Goal: Register for event/course

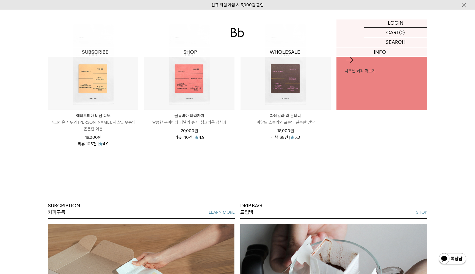
scroll to position [331, 0]
click at [189, 51] on p "숍" at bounding box center [190, 52] width 95 height 10
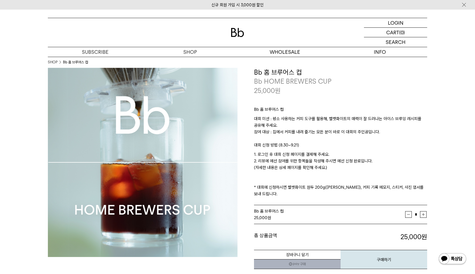
click at [248, 186] on div "**********" at bounding box center [332, 169] width 190 height 202
click at [328, 119] on p "대회 미션 : 평소 사용하는 커피 도구를 활용해, 벨벳화이트의 매력이 잘 드러나는 아이스 브루잉 레시피를 공유해 주세요. 참여 대상 : 집에서…" at bounding box center [340, 129] width 173 height 26
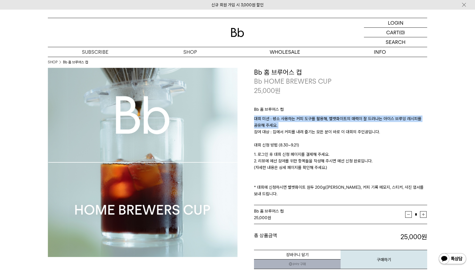
click at [338, 124] on p "대회 미션 : 평소 사용하는 커피 도구를 활용해, 벨벳화이트의 매력이 잘 드러나는 아이스 브루잉 레시피를 공유해 주세요. 참여 대상 : 집에서…" at bounding box center [340, 129] width 173 height 26
drag, startPoint x: 279, startPoint y: 118, endPoint x: 309, endPoint y: 126, distance: 31.7
click at [309, 126] on p "대회 미션 : 평소 사용하는 커피 도구를 활용해, 벨벳화이트의 매력이 잘 드러나는 아이스 브루잉 레시피를 공유해 주세요. 참여 대상 : 집에서…" at bounding box center [340, 129] width 173 height 26
click at [309, 123] on p "대회 미션 : 평소 사용하는 커피 도구를 활용해, 벨벳화이트의 매력이 잘 드러나는 아이스 브루잉 레시피를 공유해 주세요. 참여 대상 : 집에서…" at bounding box center [340, 129] width 173 height 26
drag, startPoint x: 381, startPoint y: 117, endPoint x: 415, endPoint y: 116, distance: 33.8
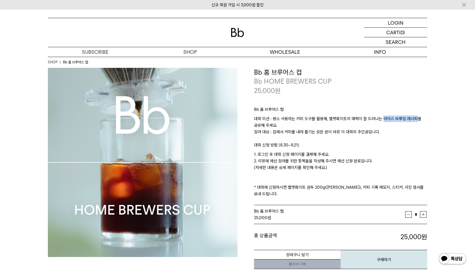
click at [415, 116] on p "대회 미션 : 평소 사용하는 커피 도구를 활용해, 벨벳화이트의 매력이 잘 드러나는 아이스 브루잉 레시피를 공유해 주세요. 참여 대상 : 집에서…" at bounding box center [340, 129] width 173 height 26
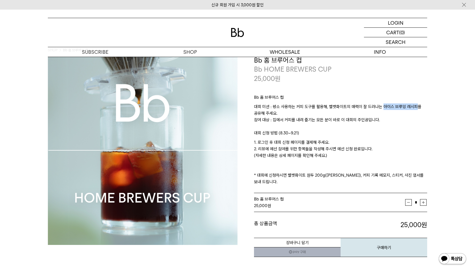
scroll to position [17, 0]
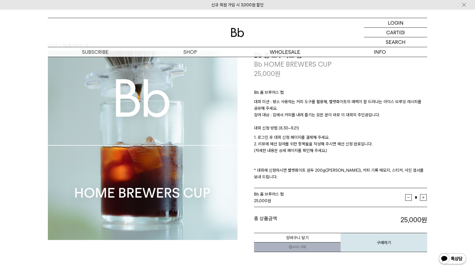
click at [342, 157] on p "1. 로그인 후 대회 신청 페이지를 결제해 주세요. 2. 리뷰에 예선 참여를 위한 항목들을 작성해 주시면 예선 신청 완료입니다. (자세한 내용…" at bounding box center [340, 157] width 173 height 46
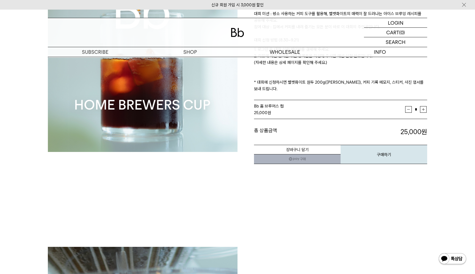
scroll to position [107, 0]
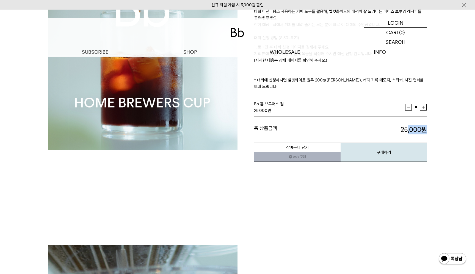
drag, startPoint x: 392, startPoint y: 120, endPoint x: 432, endPoint y: 122, distance: 40.4
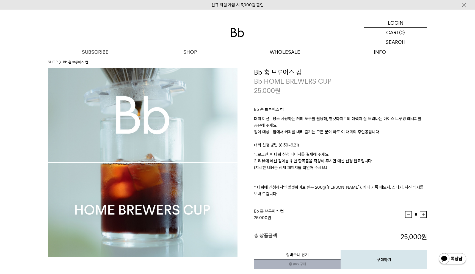
scroll to position [0, 0]
